Goal: Task Accomplishment & Management: Use online tool/utility

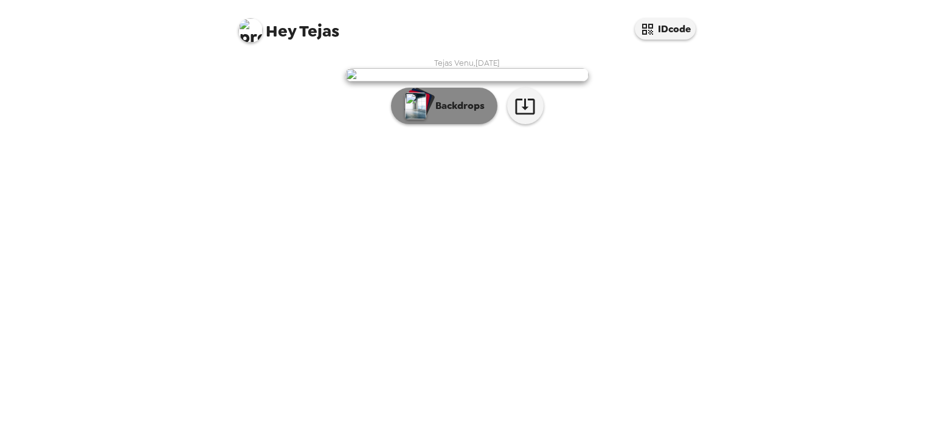
click at [441, 113] on p "Backdrops" at bounding box center [456, 106] width 55 height 15
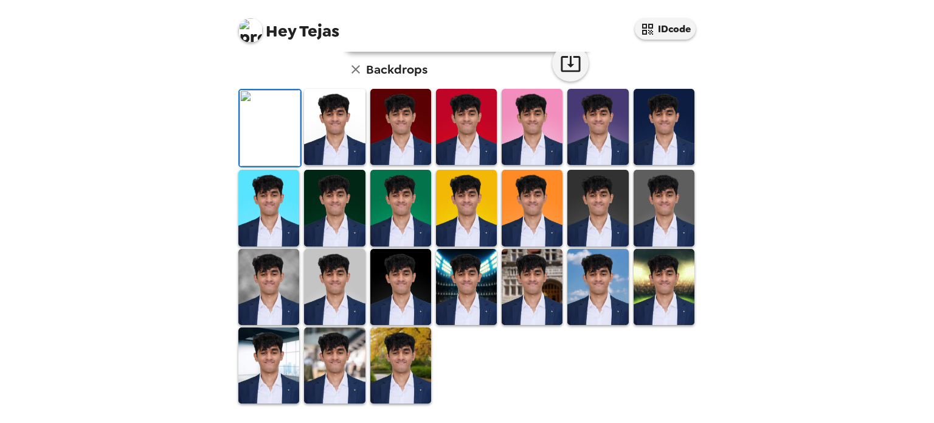
scroll to position [302, 0]
click at [339, 144] on img at bounding box center [334, 127] width 61 height 76
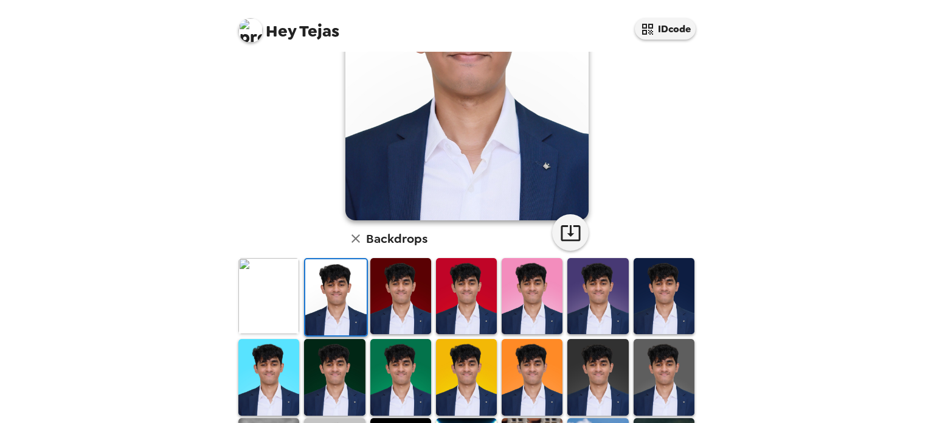
scroll to position [0, 0]
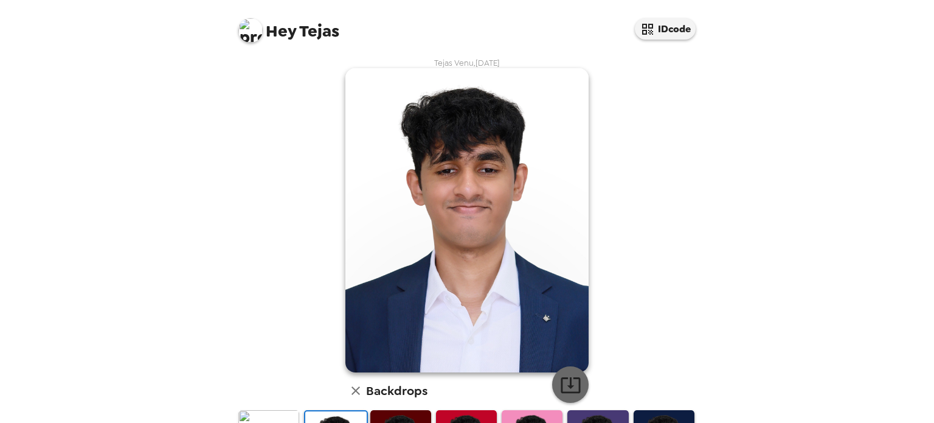
click at [561, 383] on icon "button" at bounding box center [570, 384] width 21 height 21
